Goal: Transaction & Acquisition: Purchase product/service

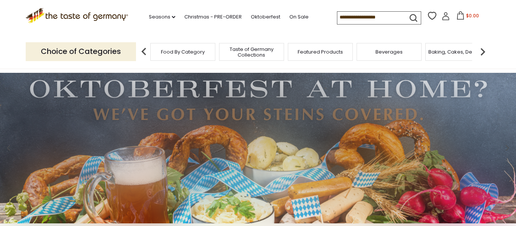
scroll to position [11, 0]
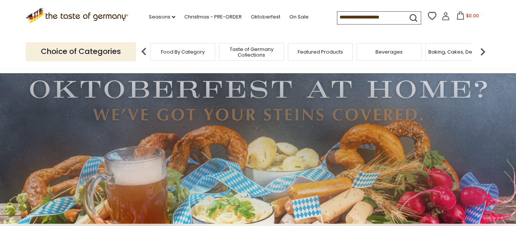
click at [184, 130] on img at bounding box center [258, 148] width 516 height 150
